Goal: Information Seeking & Learning: Learn about a topic

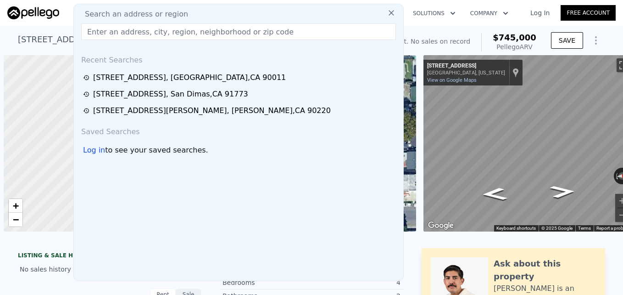
click at [154, 31] on input "text" at bounding box center [238, 31] width 315 height 17
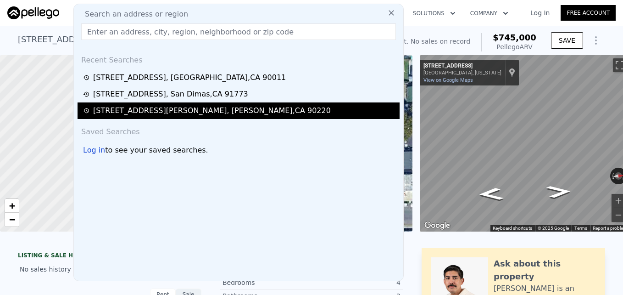
type input "[STREET_ADDRESS]"
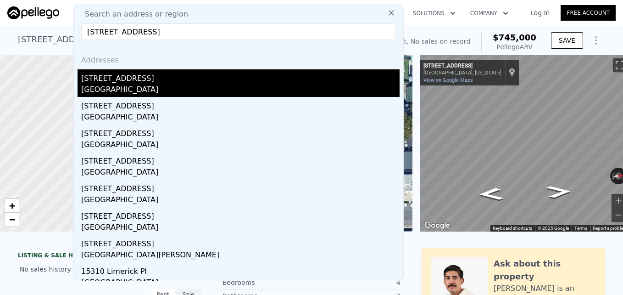
click at [147, 72] on div "[STREET_ADDRESS]" at bounding box center [240, 76] width 318 height 15
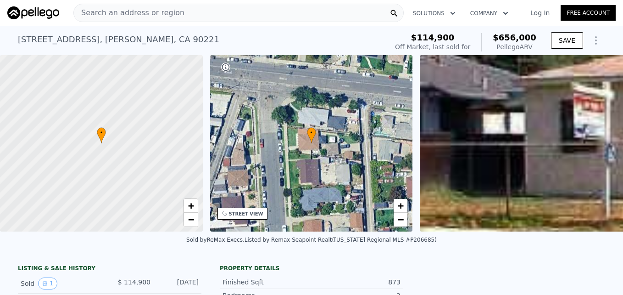
click at [151, 15] on span "Search an address or region" at bounding box center [129, 12] width 111 height 11
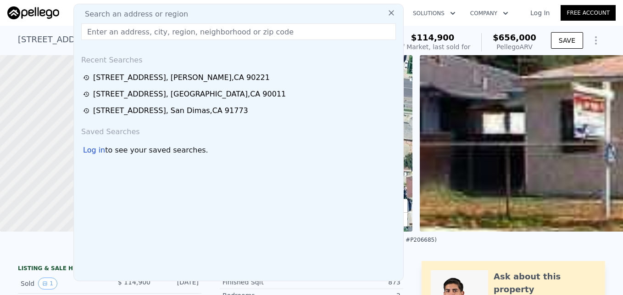
click at [145, 32] on input "text" at bounding box center [238, 31] width 315 height 17
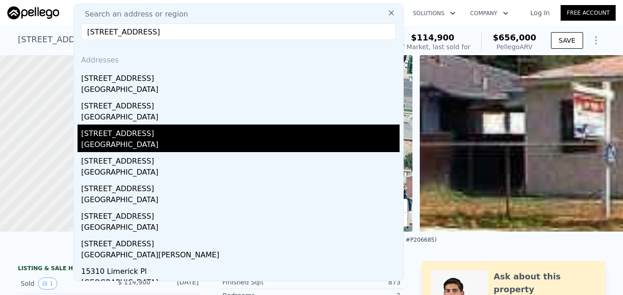
type input "[STREET_ADDRESS]"
click at [150, 139] on div "[STREET_ADDRESS]" at bounding box center [240, 131] width 318 height 15
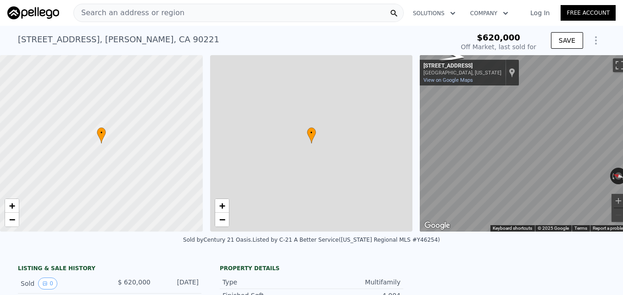
click at [134, 13] on span "Search an address or region" at bounding box center [129, 12] width 111 height 11
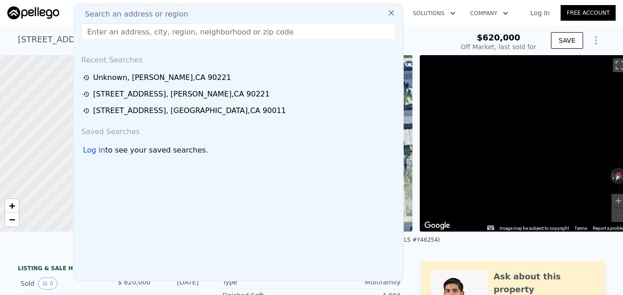
click at [133, 32] on input "text" at bounding box center [238, 31] width 315 height 17
type input "-$ 676,747"
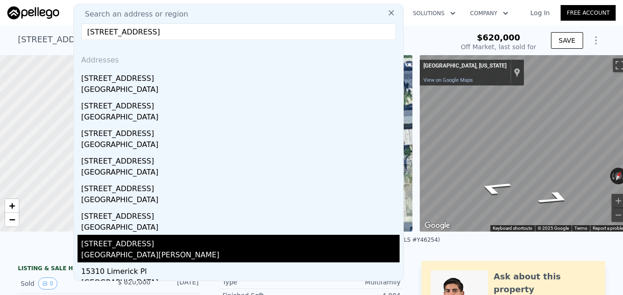
type input "[STREET_ADDRESS]"
click at [138, 245] on div "[STREET_ADDRESS]" at bounding box center [240, 241] width 318 height 15
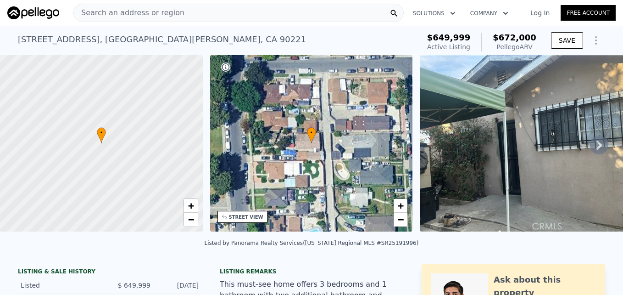
click at [148, 16] on span "Search an address or region" at bounding box center [129, 12] width 111 height 11
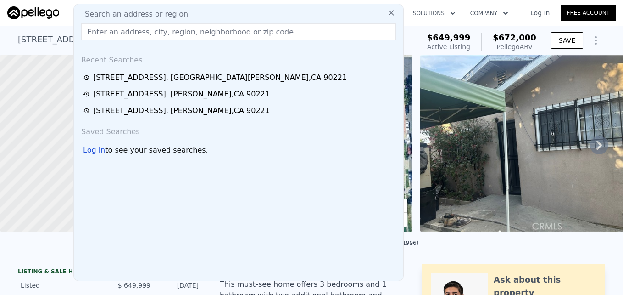
click at [147, 39] on input "text" at bounding box center [238, 31] width 315 height 17
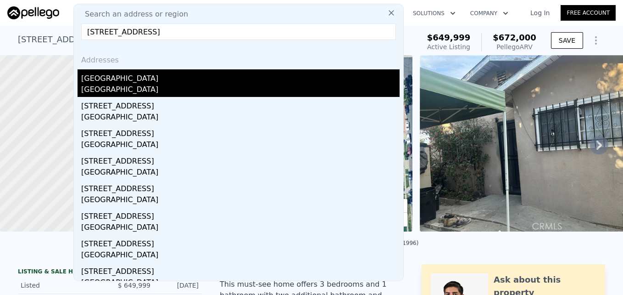
type input "[STREET_ADDRESS]"
click at [155, 80] on div "[GEOGRAPHIC_DATA]" at bounding box center [240, 76] width 318 height 15
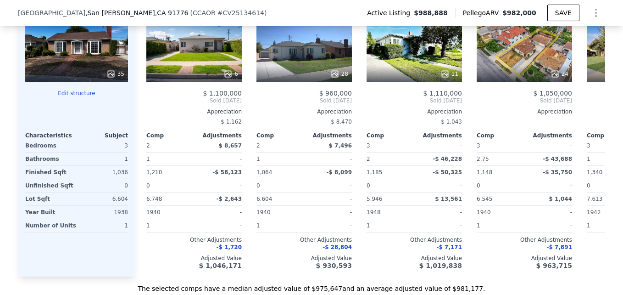
scroll to position [724, 0]
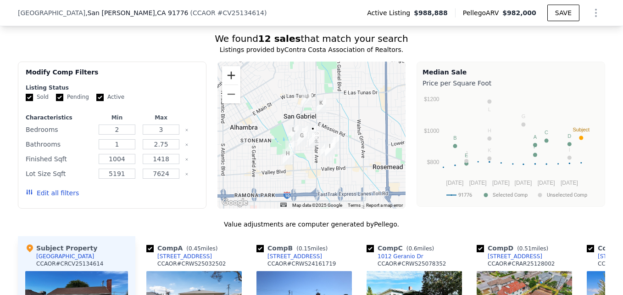
click at [228, 84] on button "Zoom in" at bounding box center [231, 75] width 18 height 18
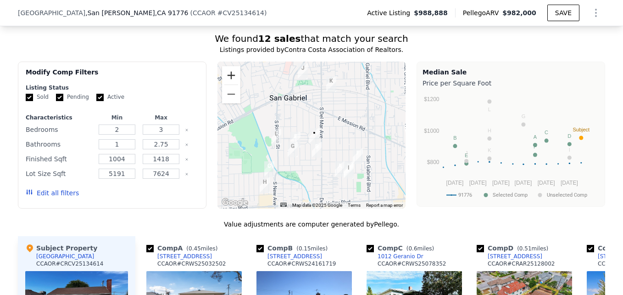
click at [228, 84] on button "Zoom in" at bounding box center [231, 75] width 18 height 18
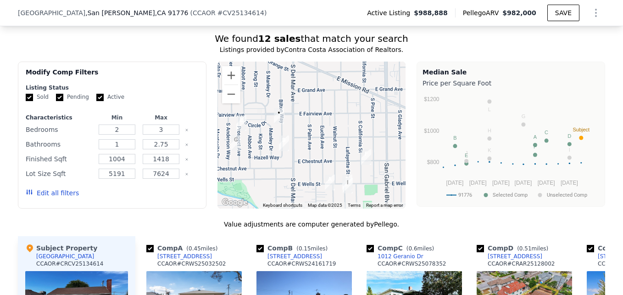
drag, startPoint x: 322, startPoint y: 140, endPoint x: 281, endPoint y: 110, distance: 50.2
click at [281, 110] on div at bounding box center [311, 134] width 189 height 147
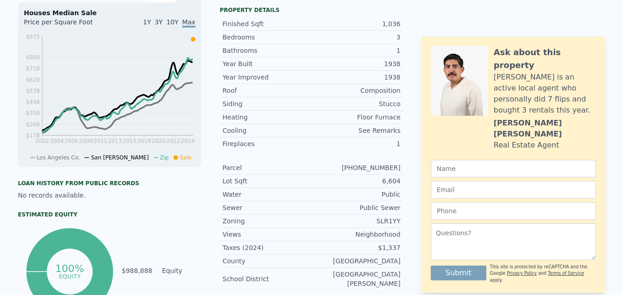
scroll to position [0, 0]
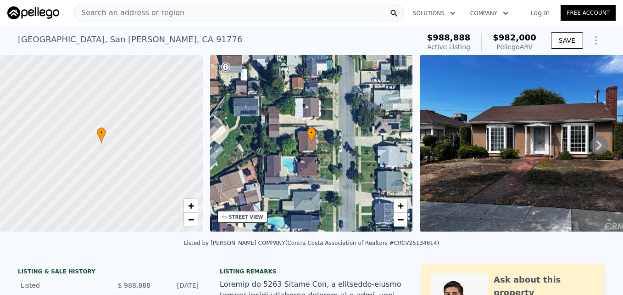
click at [218, 9] on div "Search an address or region" at bounding box center [238, 13] width 330 height 18
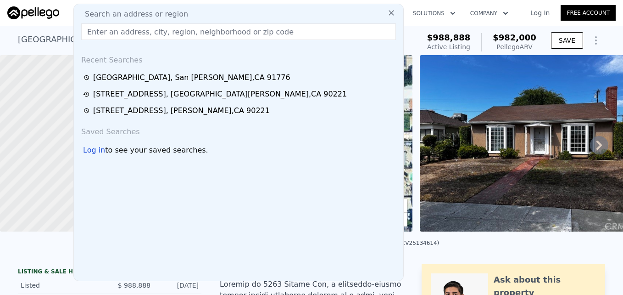
click at [192, 27] on input "text" at bounding box center [238, 31] width 315 height 17
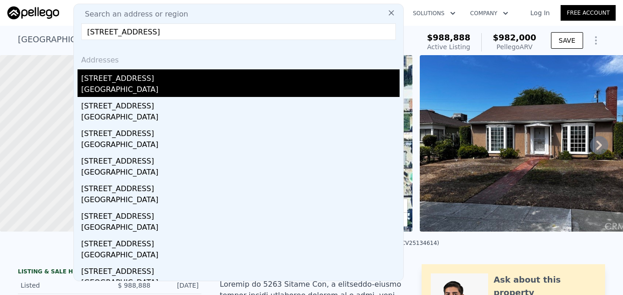
type input "[STREET_ADDRESS]"
click at [169, 72] on div "[STREET_ADDRESS]" at bounding box center [240, 76] width 318 height 15
